Goal: Find contact information: Find contact information

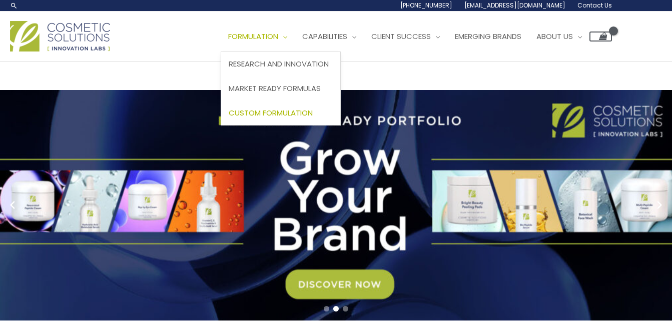
click at [313, 117] on span "Custom Formulation" at bounding box center [271, 113] width 84 height 11
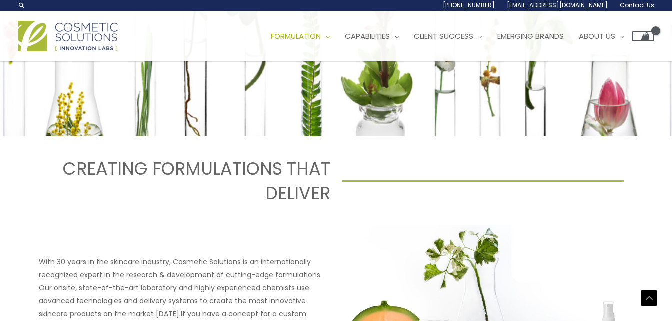
scroll to position [274, 0]
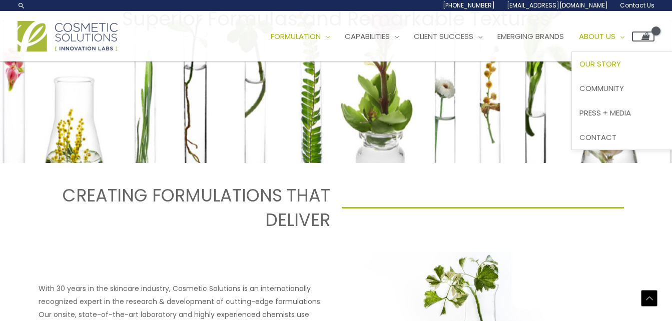
click at [624, 58] on link "Our Story" at bounding box center [631, 64] width 119 height 25
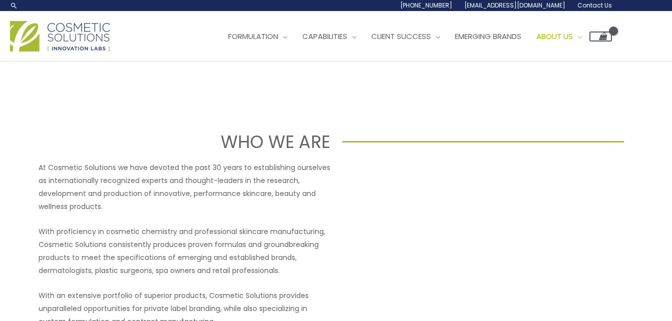
click at [601, 5] on span "Contact Us" at bounding box center [594, 5] width 35 height 9
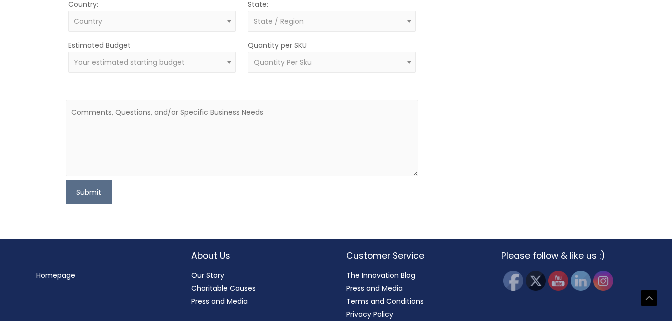
scroll to position [440, 0]
